Goal: Find specific page/section: Find specific page/section

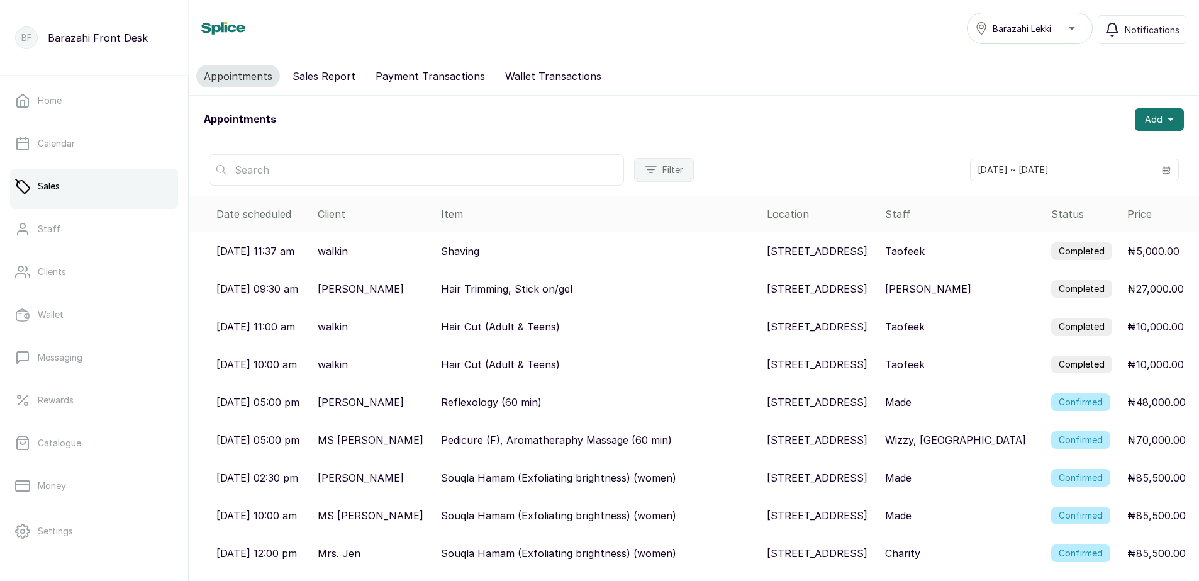
scroll to position [35, 0]
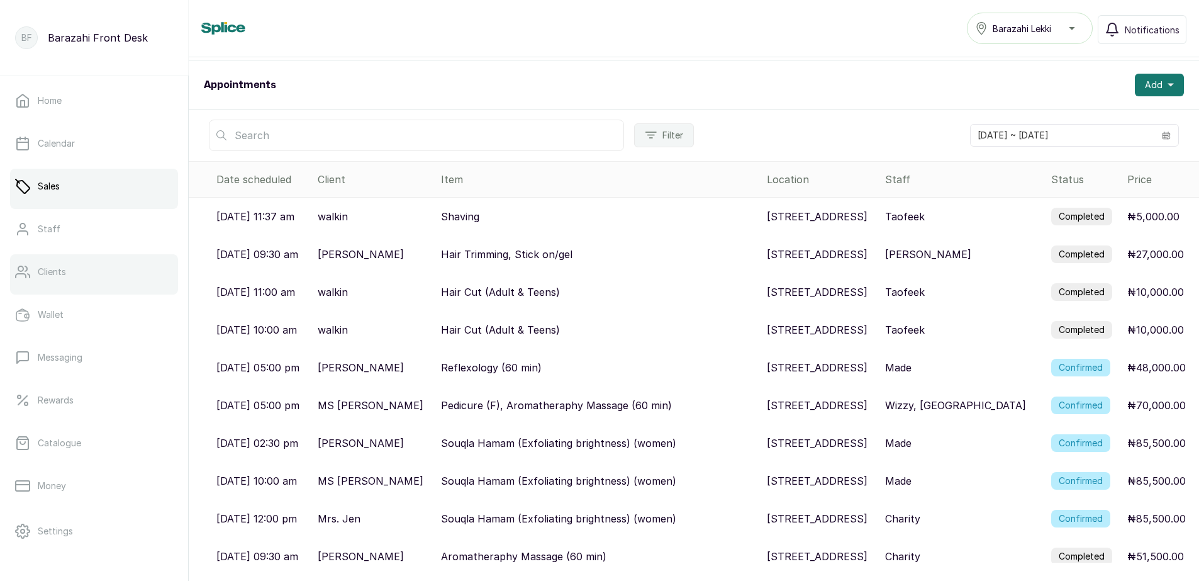
click at [50, 277] on p "Clients" at bounding box center [52, 272] width 28 height 13
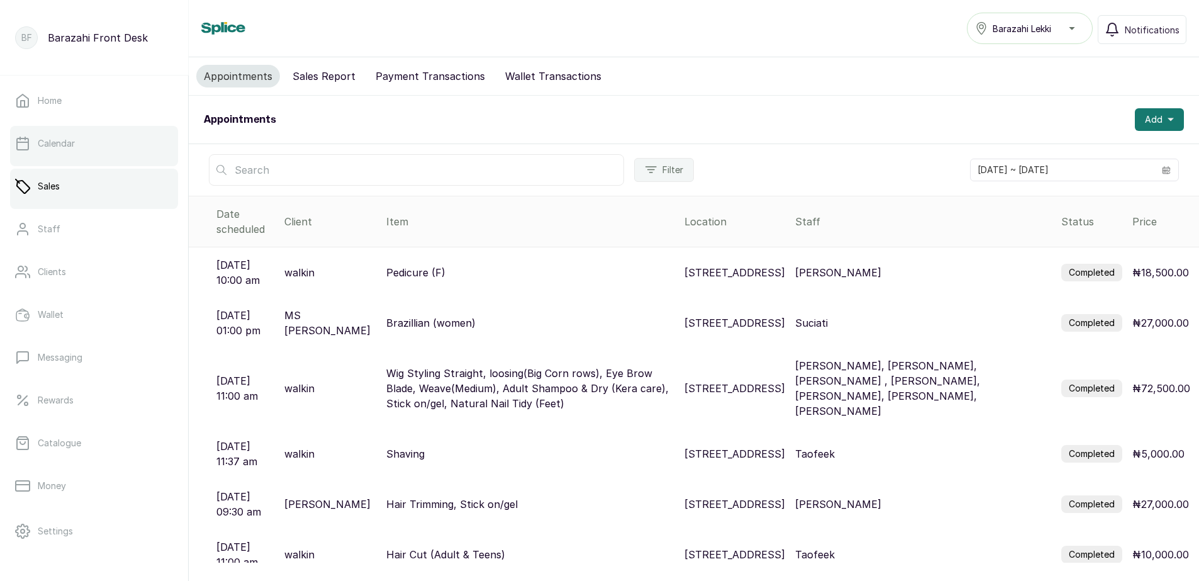
click at [91, 143] on link "Calendar" at bounding box center [94, 143] width 168 height 35
